Goal: Information Seeking & Learning: Find specific fact

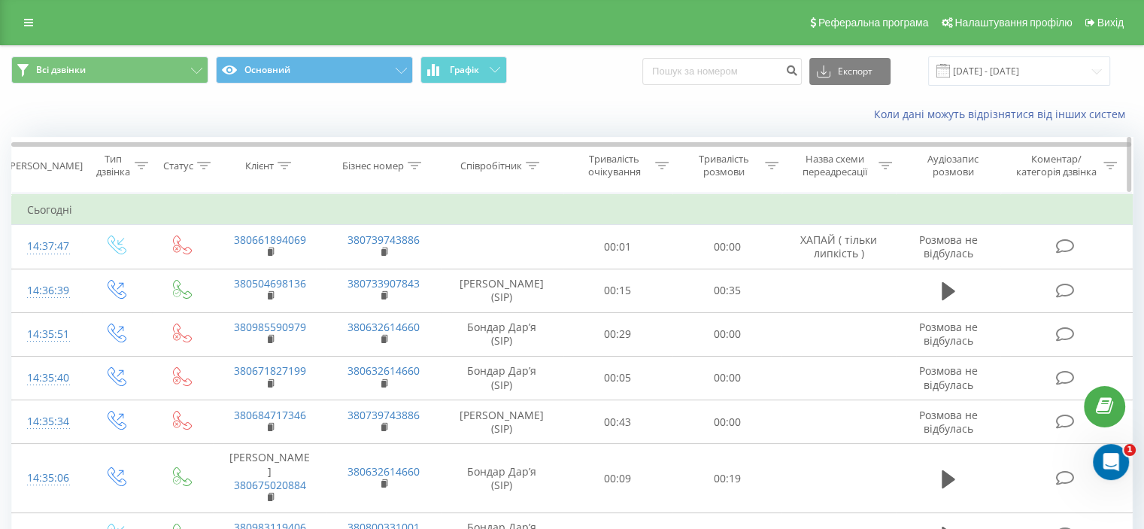
click at [534, 169] on div at bounding box center [533, 165] width 14 height 13
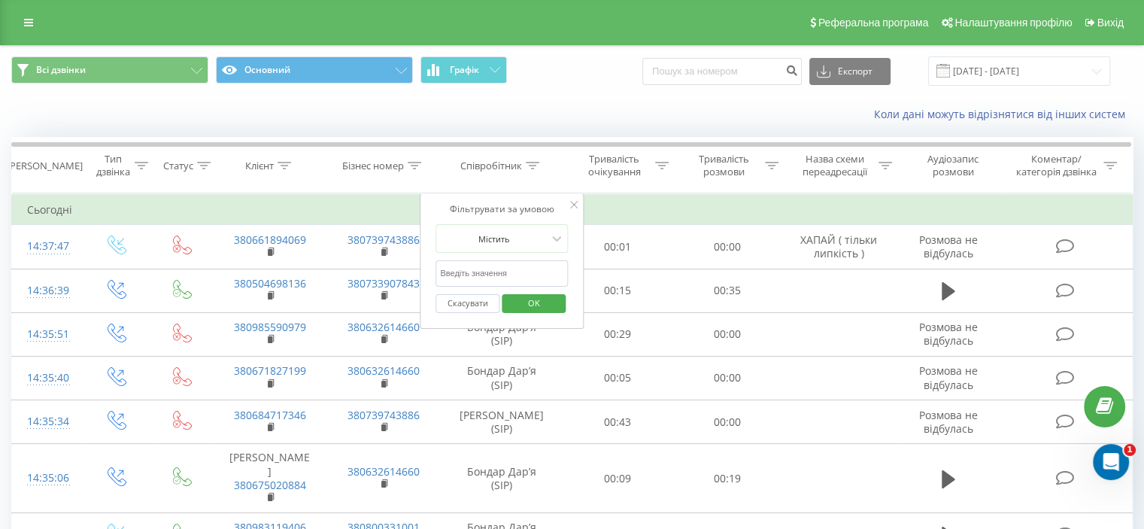
drag, startPoint x: 499, startPoint y: 273, endPoint x: 505, endPoint y: 279, distance: 8.0
click at [499, 273] on input "text" at bounding box center [501, 273] width 132 height 26
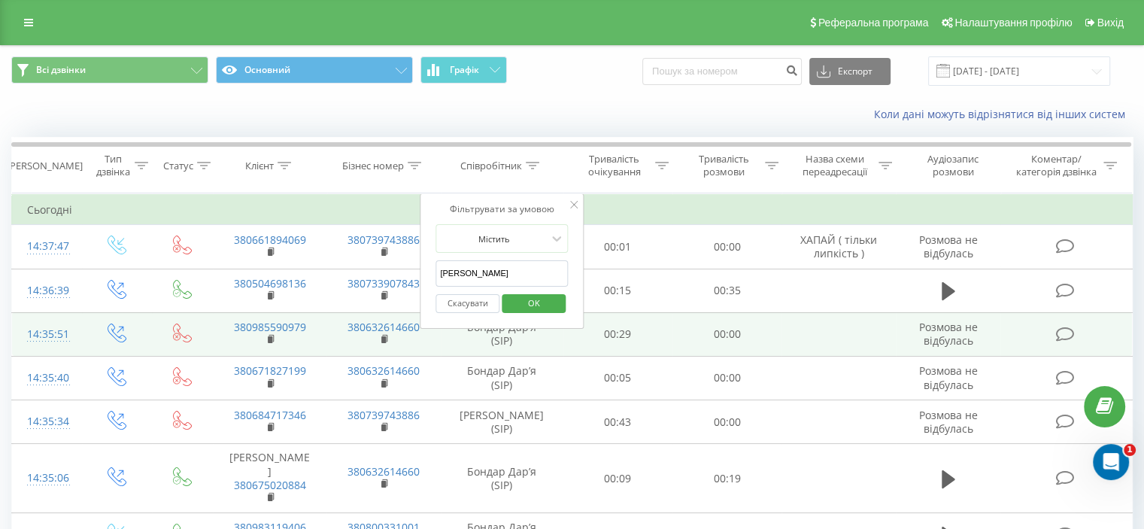
type input "[PERSON_NAME]"
click button "OK" at bounding box center [534, 303] width 64 height 19
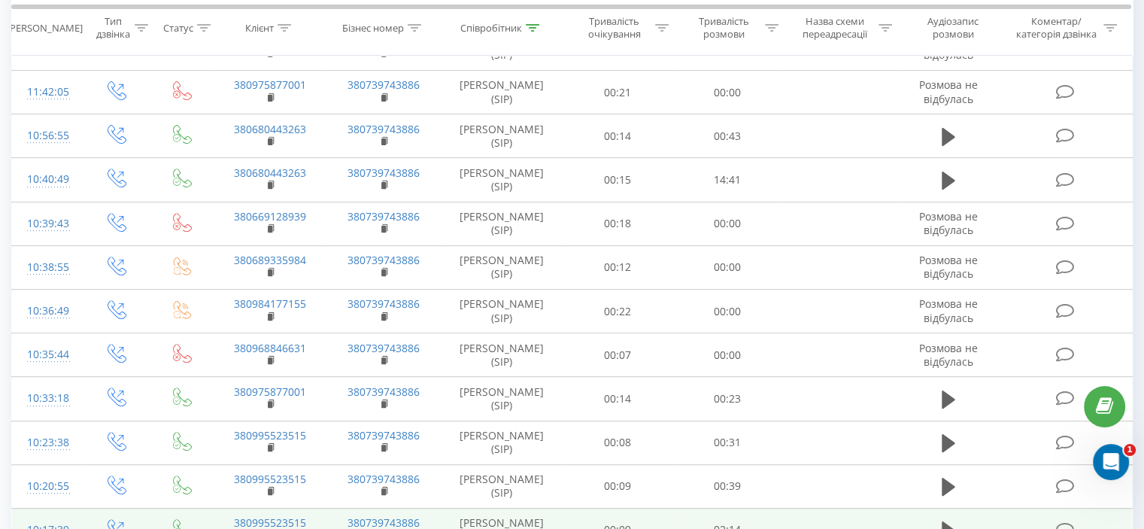
scroll to position [872, 0]
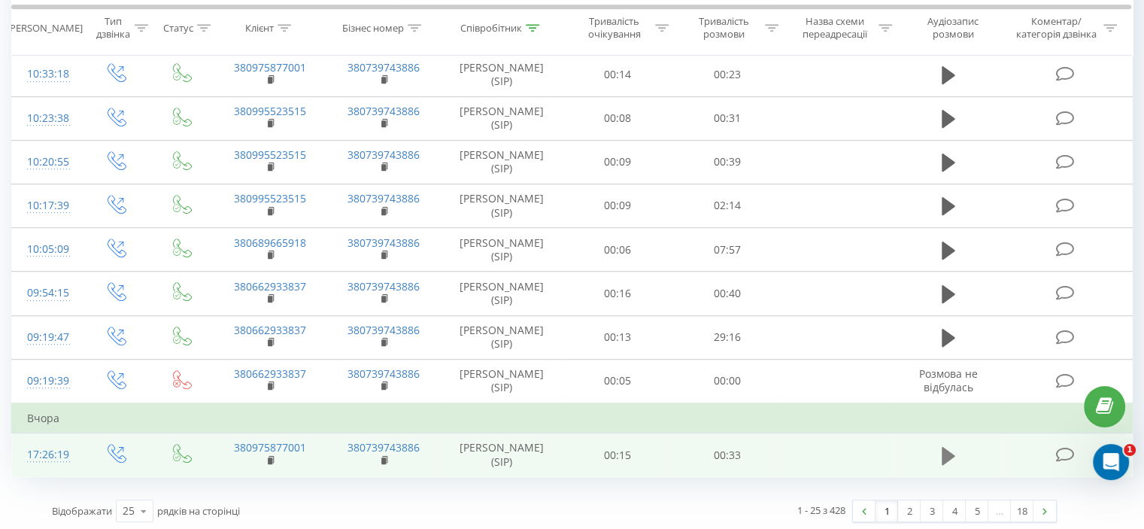
click at [950, 450] on icon at bounding box center [948, 455] width 14 height 18
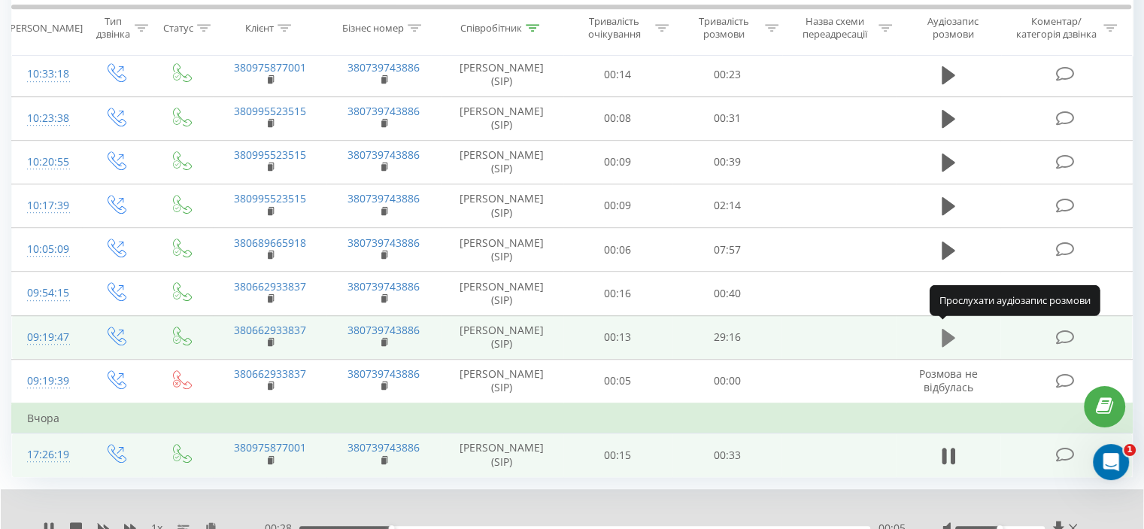
click at [950, 327] on icon at bounding box center [948, 337] width 14 height 21
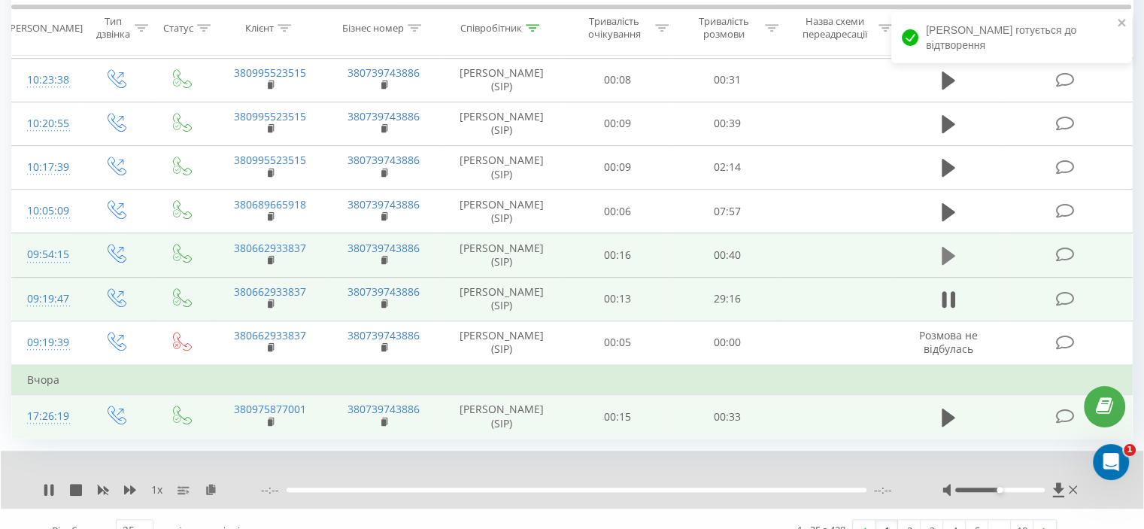
scroll to position [929, 0]
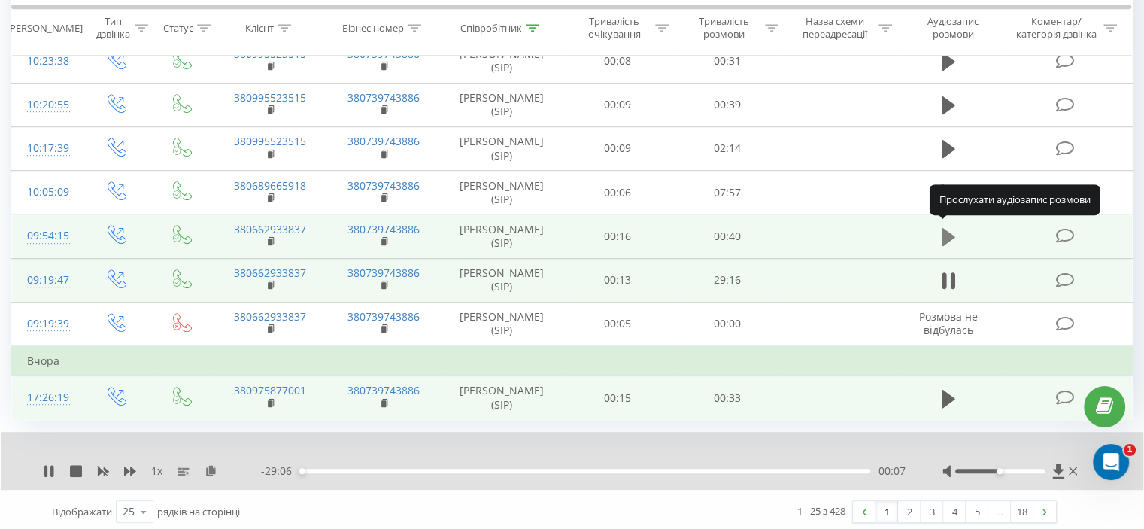
click at [945, 234] on icon at bounding box center [948, 237] width 14 height 18
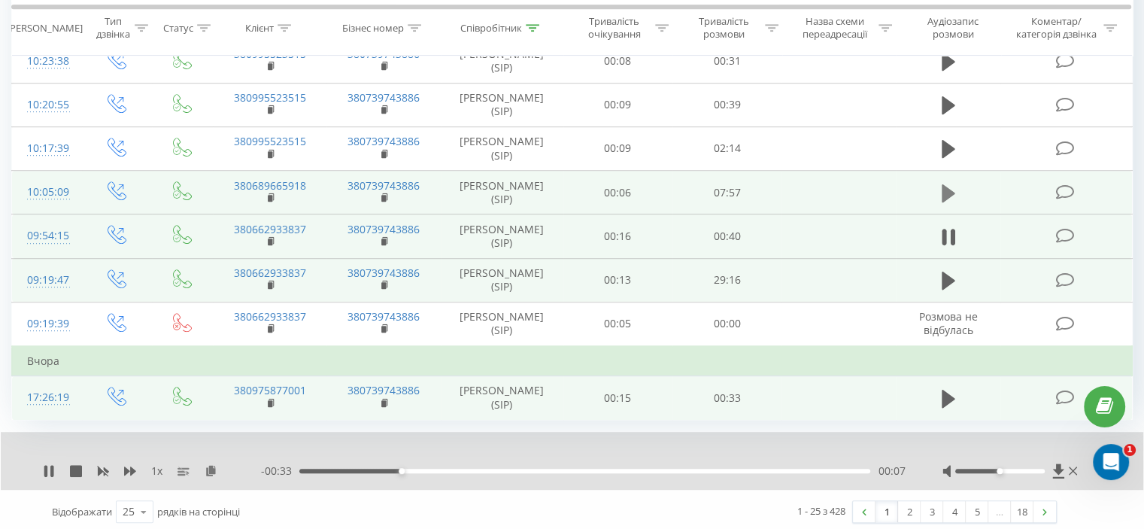
click at [949, 183] on icon at bounding box center [948, 193] width 14 height 21
click at [913, 501] on link "2" at bounding box center [909, 511] width 23 height 21
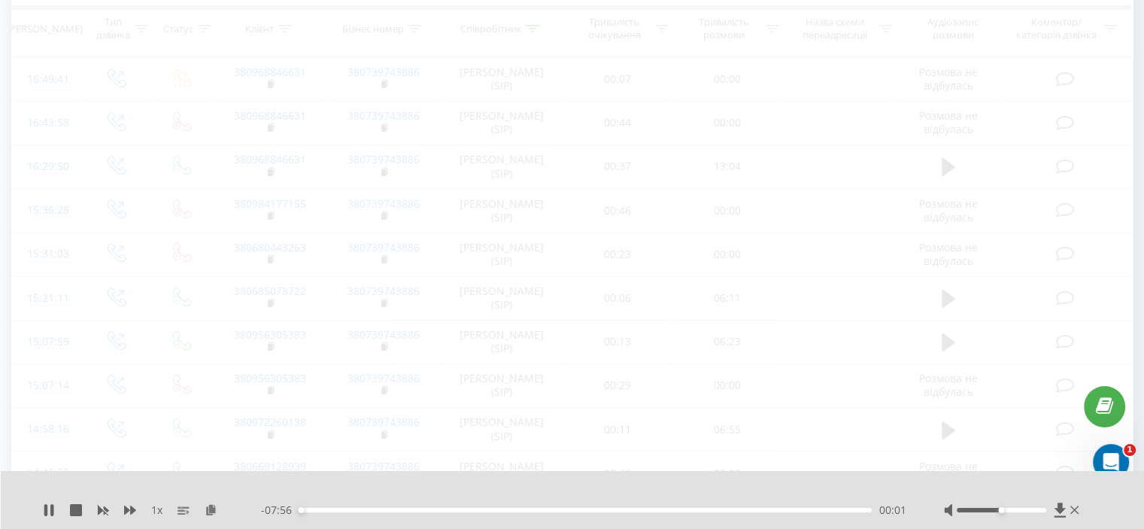
scroll to position [325, 0]
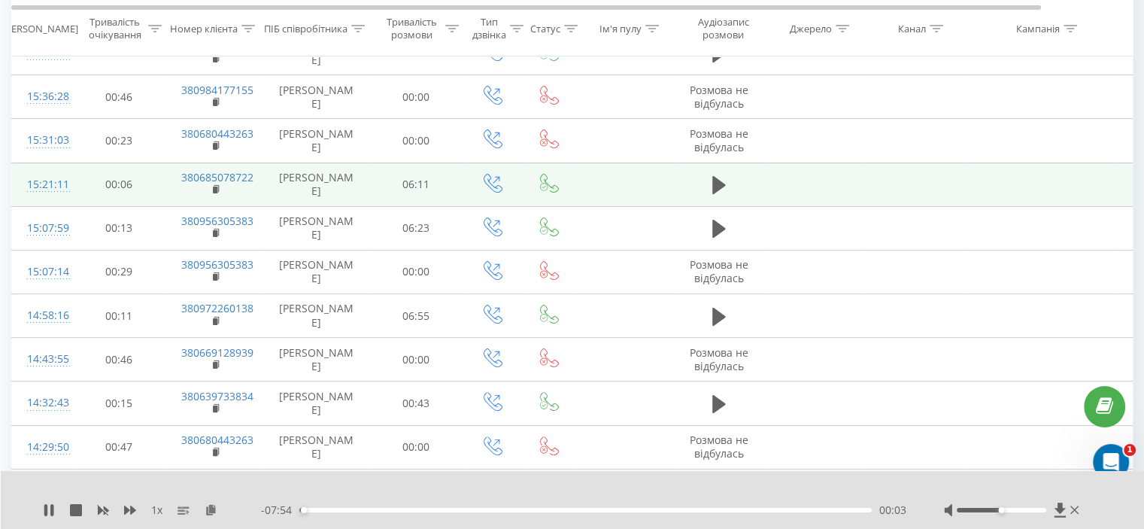
click at [735, 181] on td at bounding box center [719, 184] width 90 height 44
click at [714, 183] on icon at bounding box center [719, 185] width 14 height 18
click at [717, 189] on icon at bounding box center [719, 184] width 14 height 21
